Goal: Task Accomplishment & Management: Complete application form

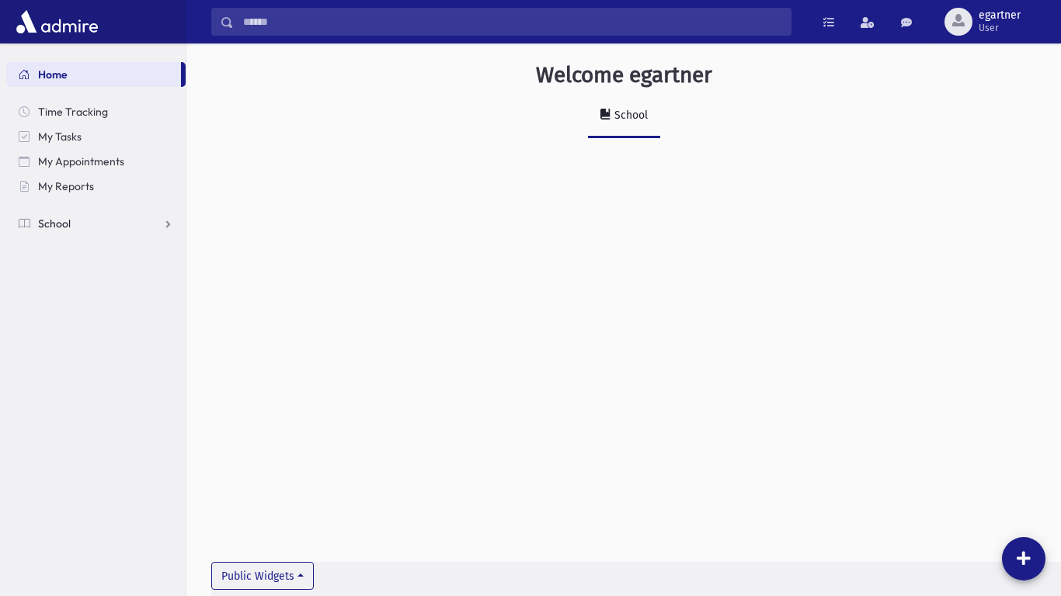
click at [58, 225] on span "School" at bounding box center [54, 224] width 33 height 14
click at [68, 275] on span "Attendance" at bounding box center [75, 273] width 57 height 14
click at [73, 298] on span "Entry" at bounding box center [72, 298] width 26 height 14
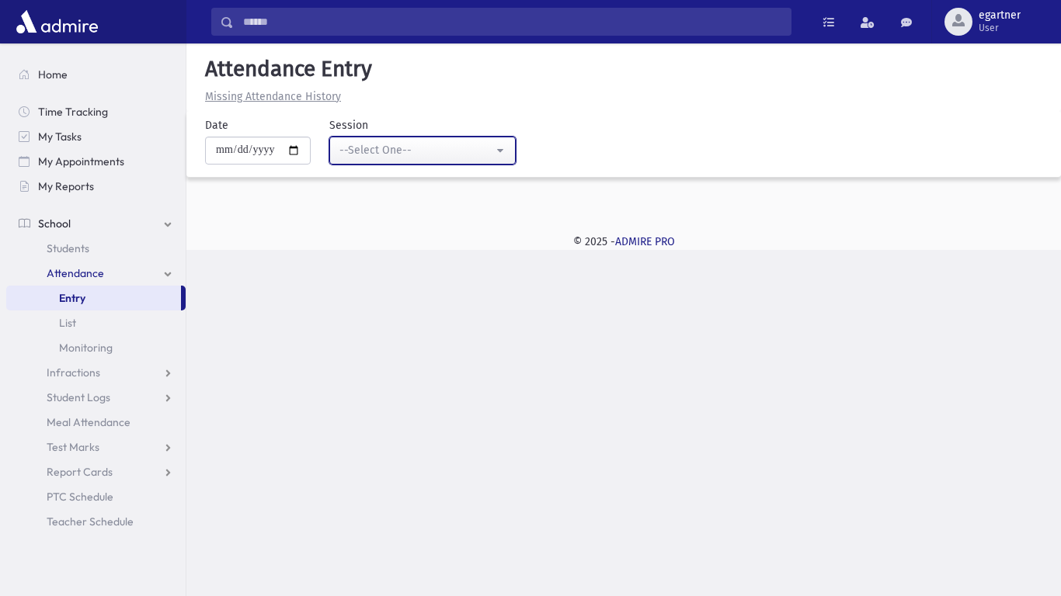
click at [434, 158] on div "--Select One--" at bounding box center [416, 150] width 154 height 17
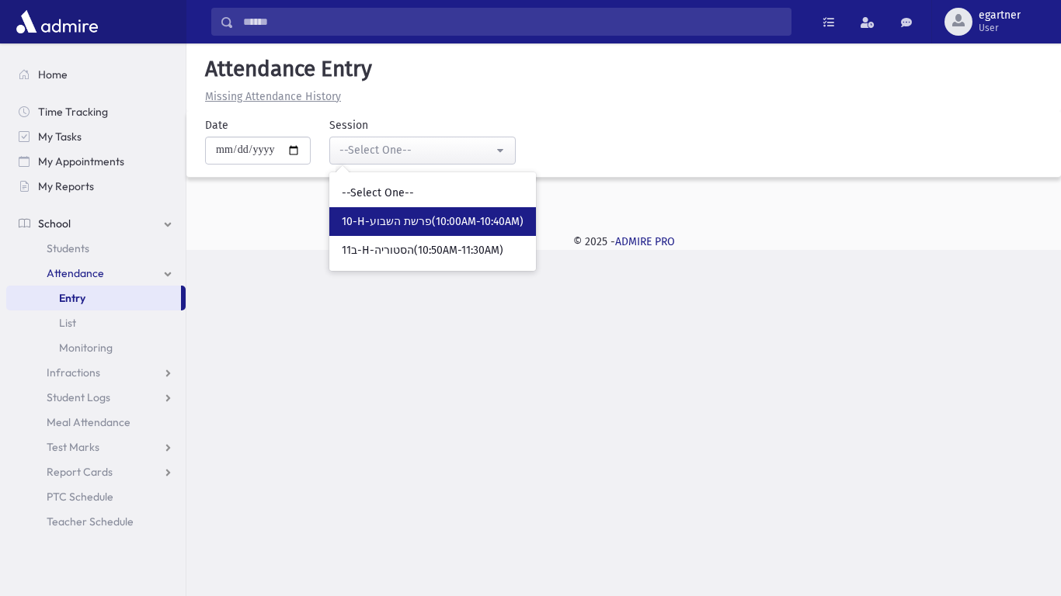
click at [442, 226] on span "10-H-פרשת השבוע(10:00AM-10:40AM)" at bounding box center [433, 222] width 182 height 16
select select "*****"
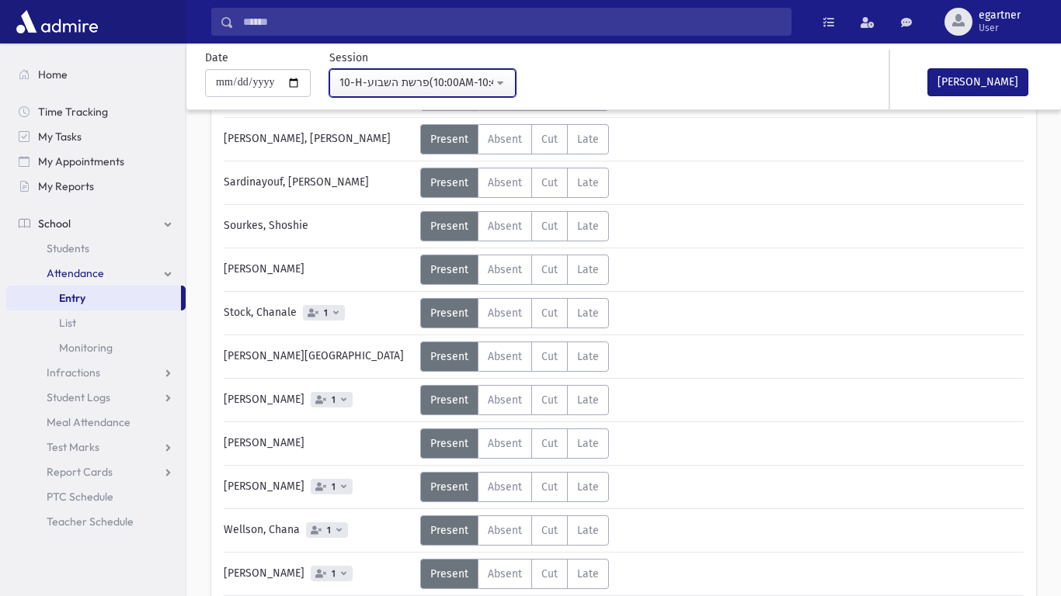
scroll to position [809, 0]
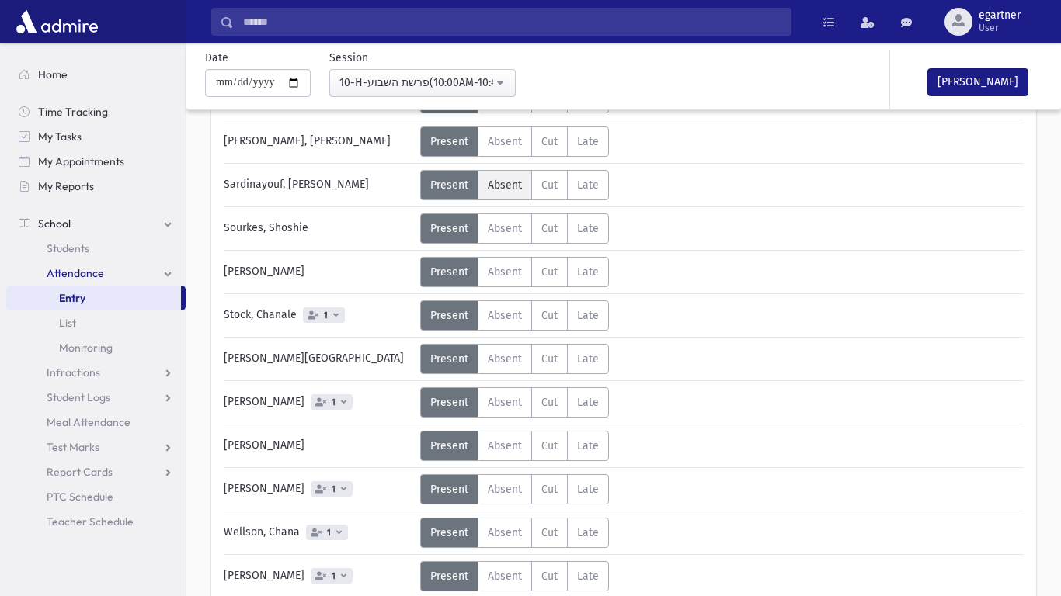
click at [520, 179] on label "Absent A" at bounding box center [505, 185] width 54 height 30
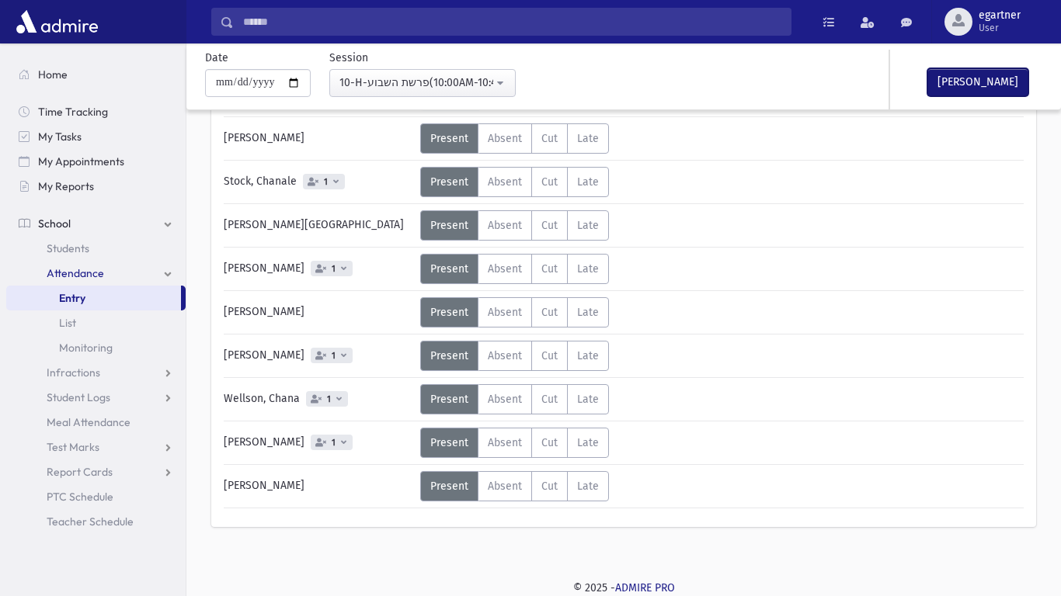
click at [995, 75] on button "Mark Done" at bounding box center [977, 82] width 101 height 28
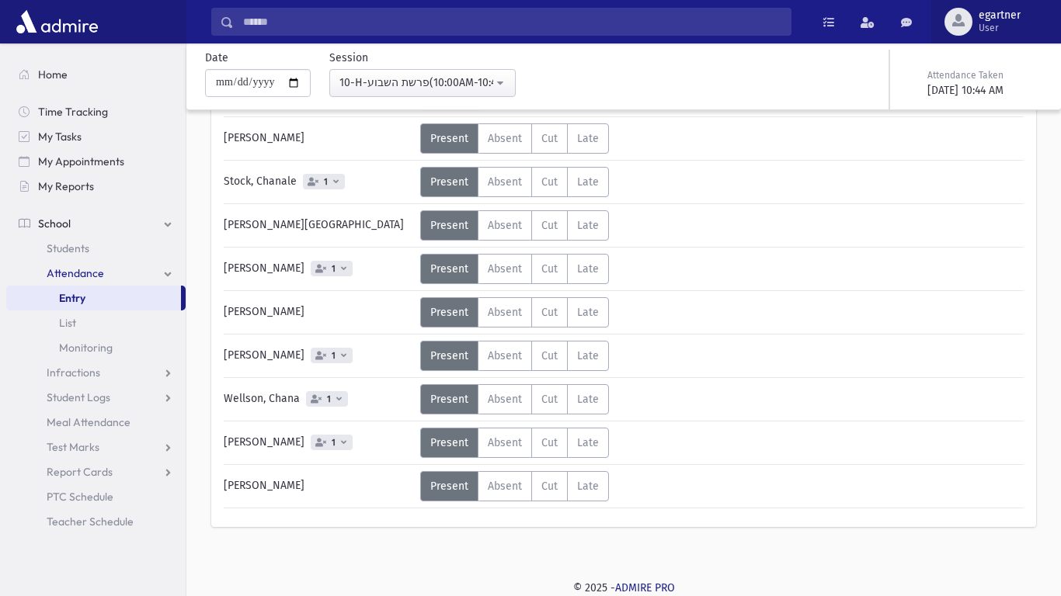
click at [1003, 33] on span "User" at bounding box center [1000, 28] width 42 height 12
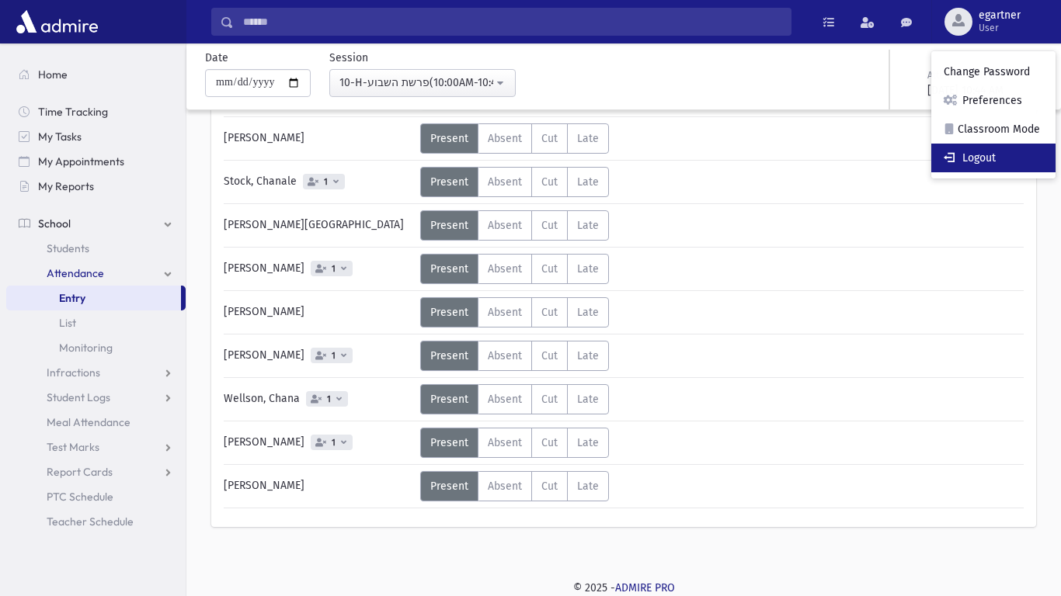
click at [1001, 162] on link "Logout" at bounding box center [993, 158] width 124 height 29
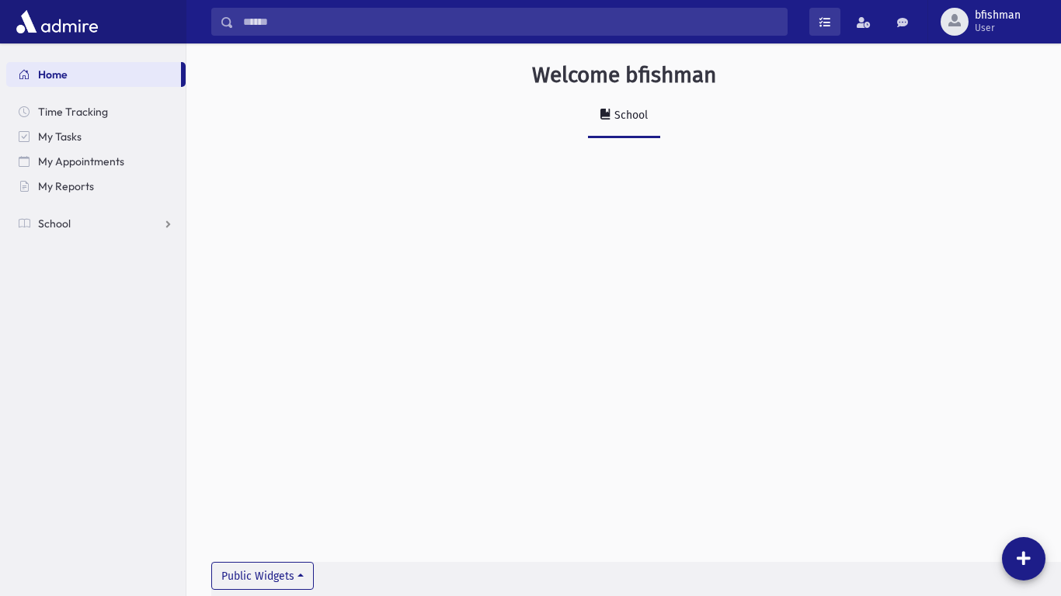
click at [836, 19] on link at bounding box center [824, 22] width 31 height 28
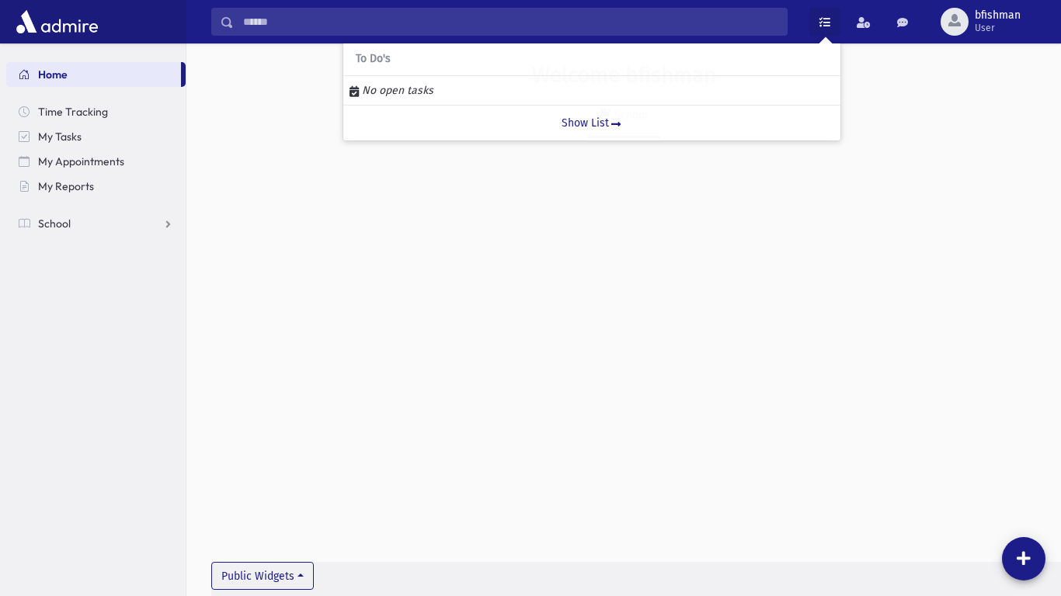
click at [878, 236] on div "Welcome bfishman School Public Widgets" at bounding box center [623, 319] width 875 height 553
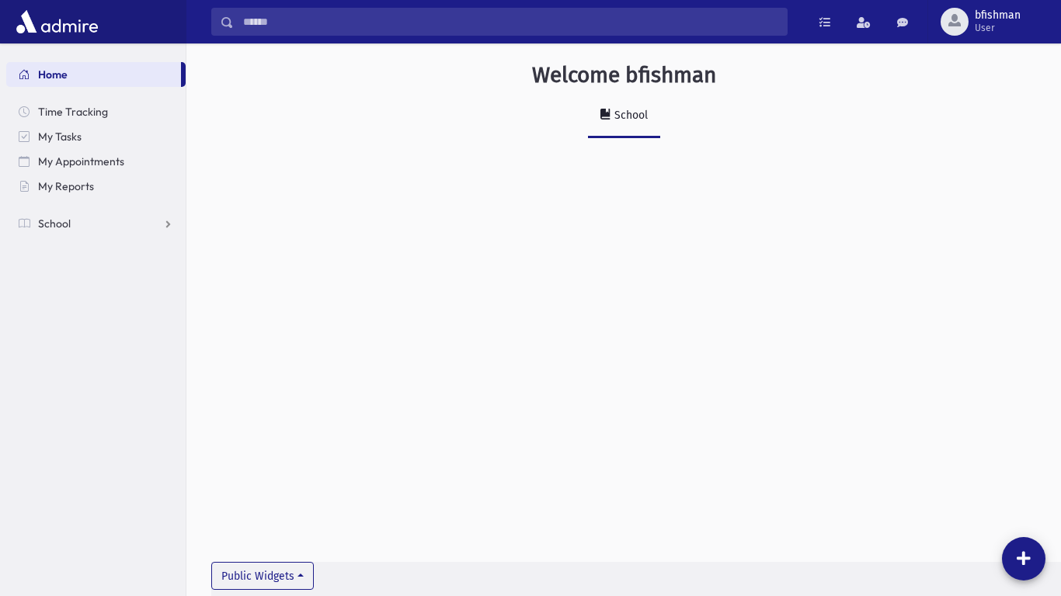
click at [648, 118] on link "School" at bounding box center [624, 116] width 72 height 43
click at [55, 187] on span "My Reports" at bounding box center [66, 186] width 56 height 14
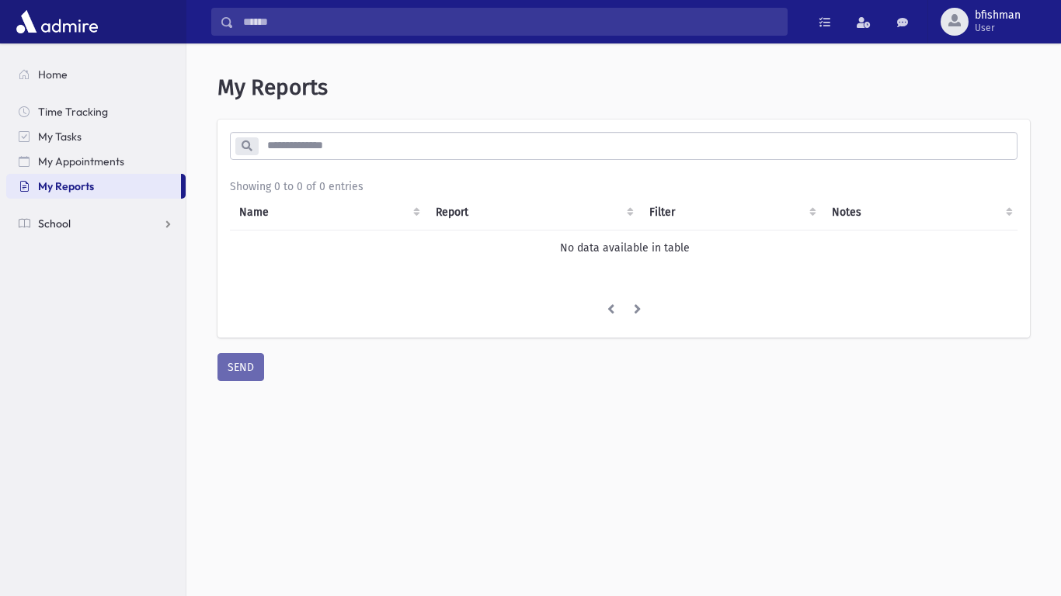
click at [45, 217] on span "School" at bounding box center [54, 224] width 33 height 14
click at [65, 278] on span "Attendance" at bounding box center [75, 273] width 57 height 14
click at [68, 278] on span "Attendance" at bounding box center [75, 273] width 57 height 14
click at [114, 12] on div at bounding box center [93, 21] width 186 height 43
